Goal: Transaction & Acquisition: Book appointment/travel/reservation

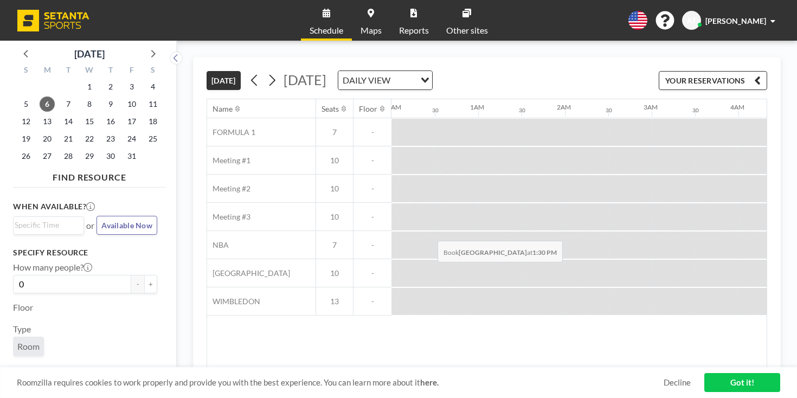
scroll to position [0, 846]
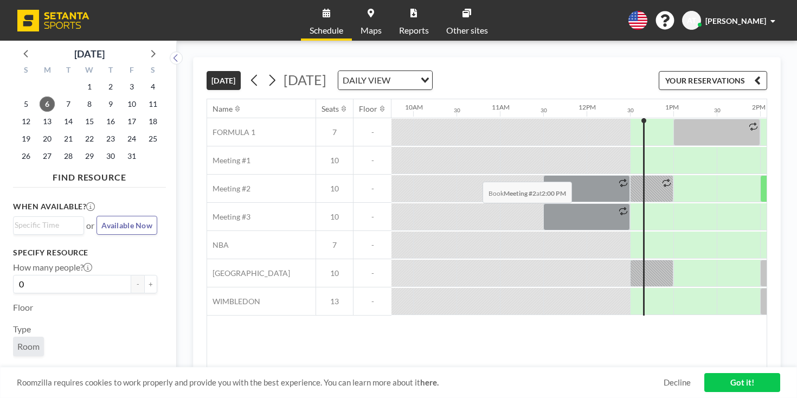
click at [760, 175] on div at bounding box center [781, 188] width 43 height 27
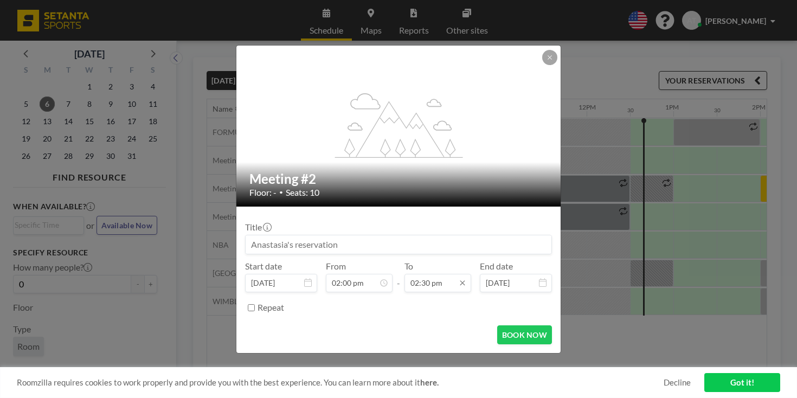
scroll to position [34, 0]
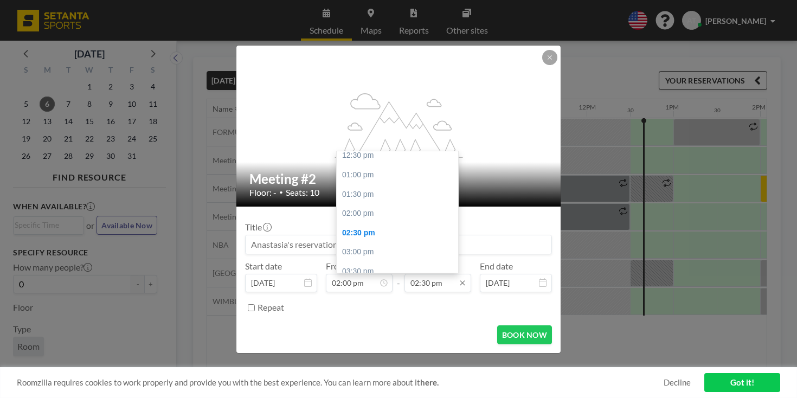
click at [439, 274] on input "02:30 pm" at bounding box center [438, 283] width 67 height 18
click at [413, 242] on div "03:00 pm" at bounding box center [397, 252] width 121 height 20
type input "03:00 pm"
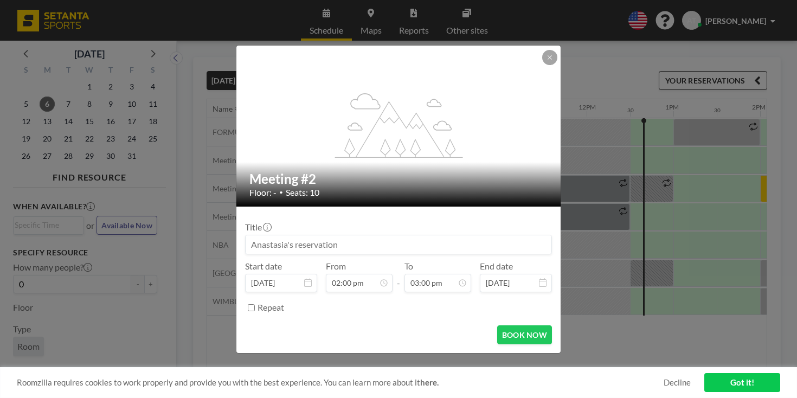
click at [353, 240] on input at bounding box center [399, 244] width 306 height 18
type input "Tekla/[PERSON_NAME]"
click at [513, 325] on button "BOOK NOW" at bounding box center [524, 334] width 55 height 19
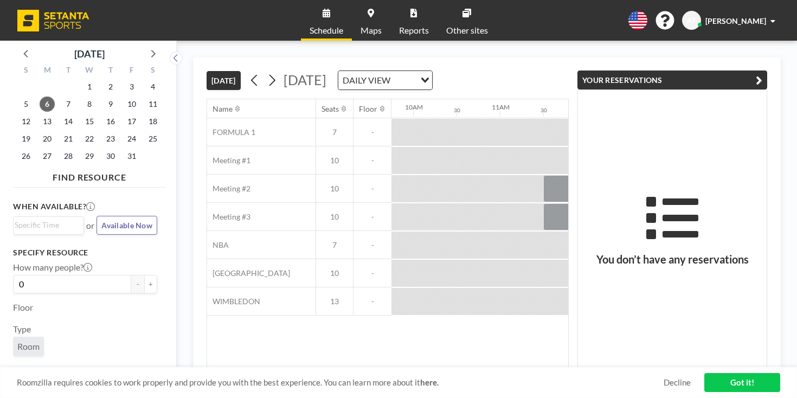
click at [730, 385] on link "Got it!" at bounding box center [743, 382] width 76 height 19
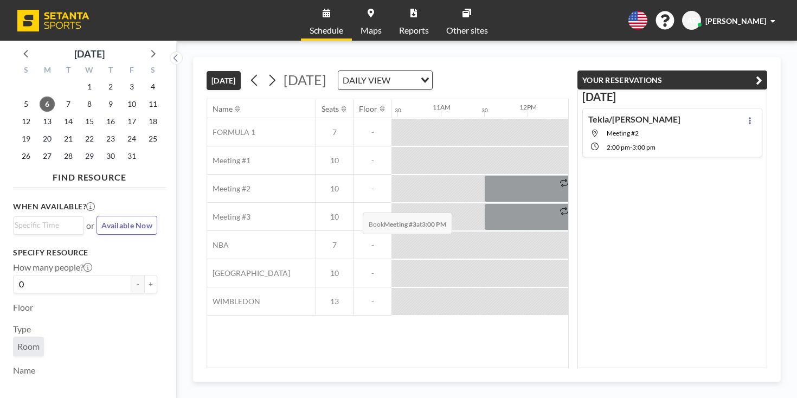
scroll to position [0, 904]
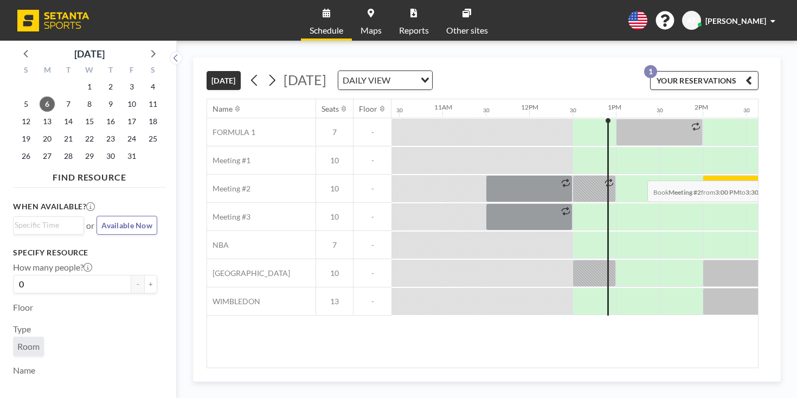
click at [790, 175] on div at bounding box center [811, 188] width 43 height 27
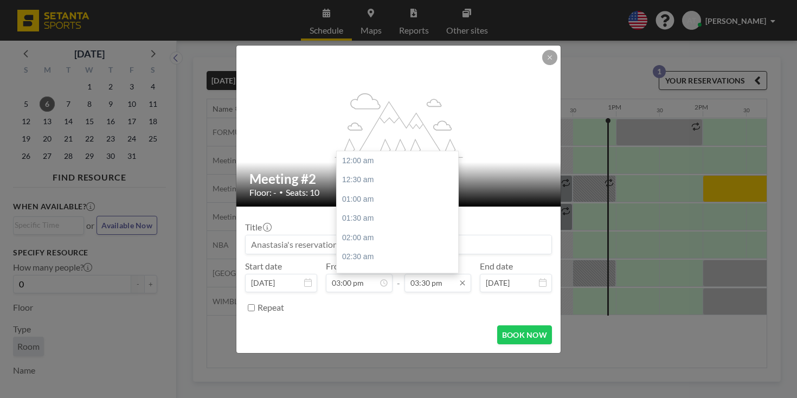
scroll to position [521, 0]
click at [428, 274] on input "03:30 pm" at bounding box center [438, 283] width 67 height 18
click at [399, 248] on div "04:00 pm" at bounding box center [397, 258] width 121 height 20
type input "04:00 pm"
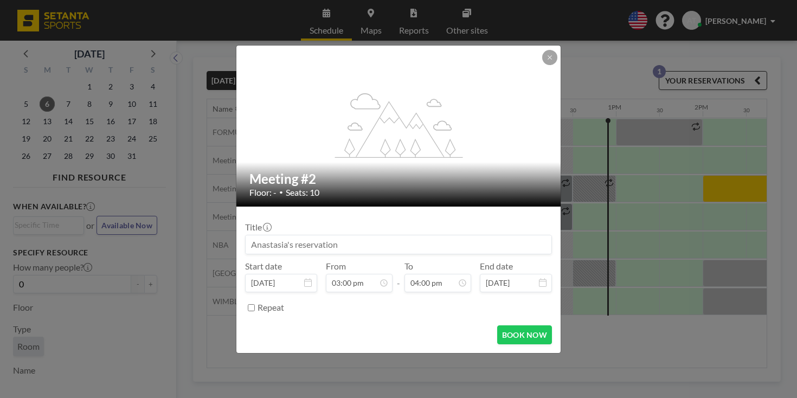
scroll to position [538, 0]
click at [366, 237] on input at bounding box center [399, 244] width 306 height 18
paste input "Raindrop Functionality - decision making"
type input "Raindrop Functionality - decision making"
click at [497, 325] on button "BOOK NOW" at bounding box center [524, 334] width 55 height 19
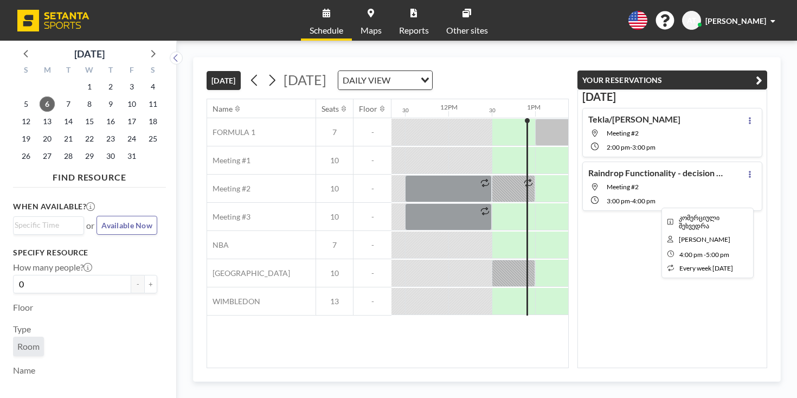
scroll to position [0, 1008]
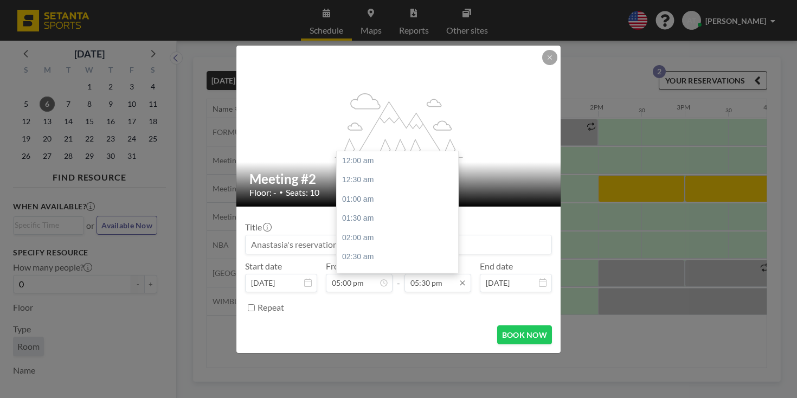
click at [418, 274] on input "05:30 pm" at bounding box center [438, 283] width 67 height 18
click at [395, 258] on div "06:00 pm" at bounding box center [397, 268] width 121 height 20
type input "06:00 pm"
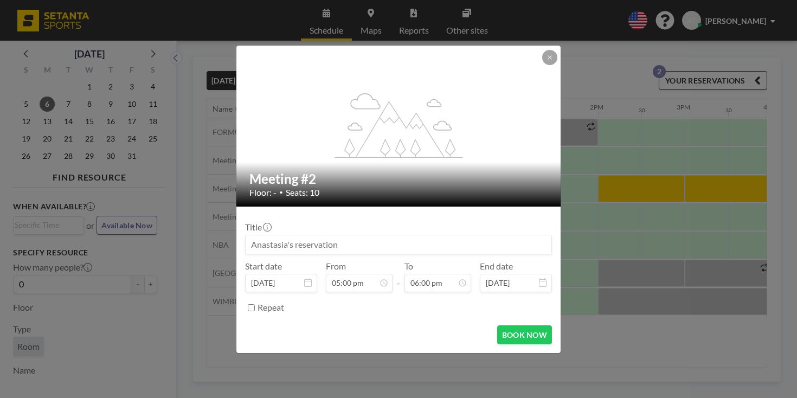
click at [348, 238] on input at bounding box center [399, 244] width 306 height 18
type input "ჟ"
type input "Jaba/[PERSON_NAME]"
click at [497, 325] on button "BOOK NOW" at bounding box center [524, 334] width 55 height 19
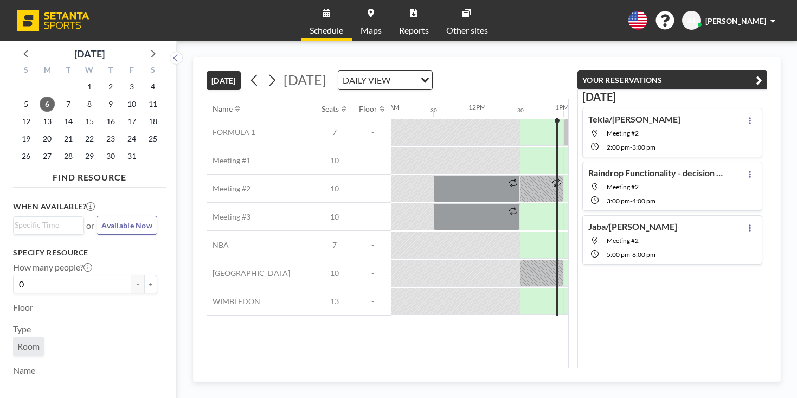
scroll to position [0, 955]
